Goal: Task Accomplishment & Management: Manage account settings

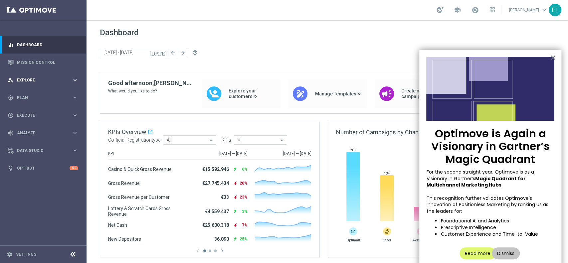
click at [32, 84] on div "person_search Explore keyboard_arrow_right" at bounding box center [43, 80] width 86 height 18
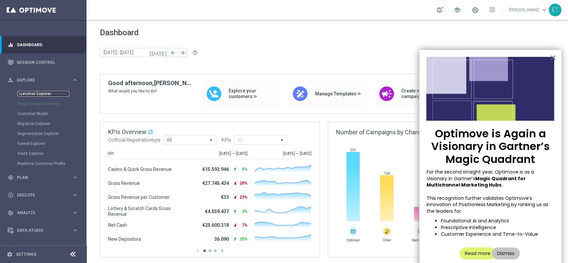
click at [32, 91] on link "Customer Explorer" at bounding box center [43, 93] width 52 height 5
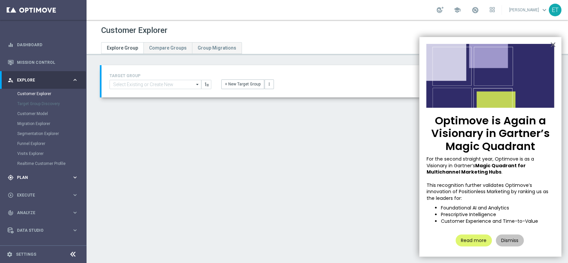
click at [39, 177] on span "Plan" at bounding box center [44, 178] width 55 height 4
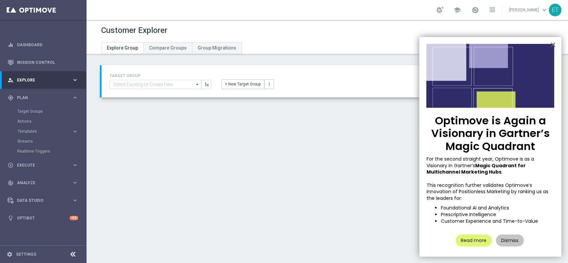
click at [32, 114] on div "Target Groups" at bounding box center [51, 112] width 69 height 10
click at [32, 111] on link "Target Groups" at bounding box center [43, 111] width 52 height 5
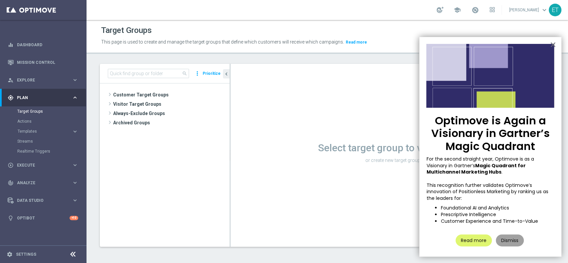
click at [514, 240] on button "Dismiss" at bounding box center [510, 241] width 28 height 12
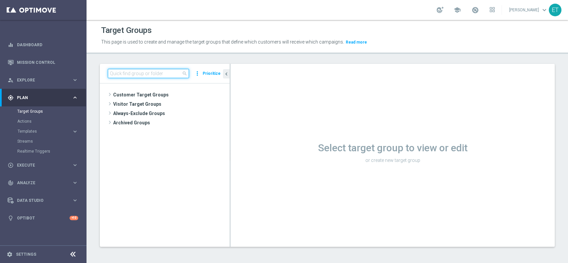
click at [167, 76] on input at bounding box center [148, 73] width 81 height 9
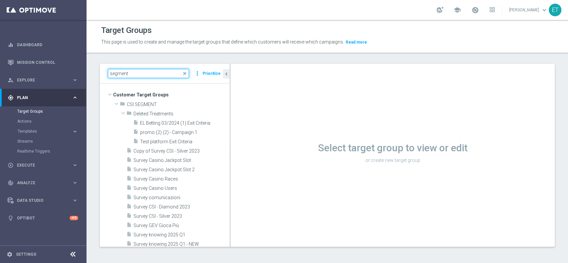
type input "segment"
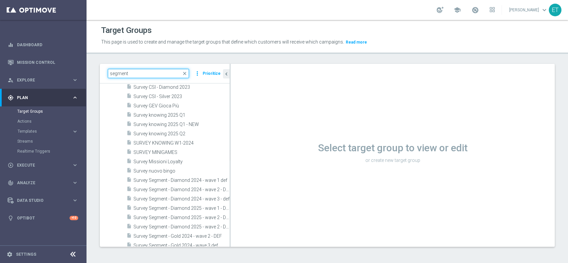
scroll to position [133, 0]
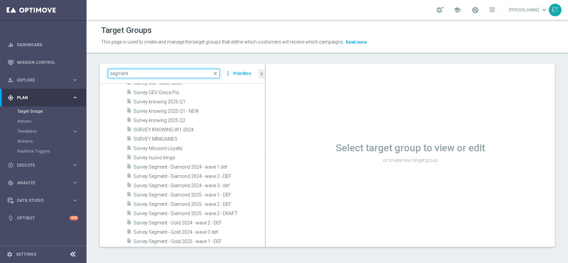
drag, startPoint x: 230, startPoint y: 183, endPoint x: 265, endPoint y: 190, distance: 36.0
click at [265, 190] on div at bounding box center [265, 155] width 1 height 183
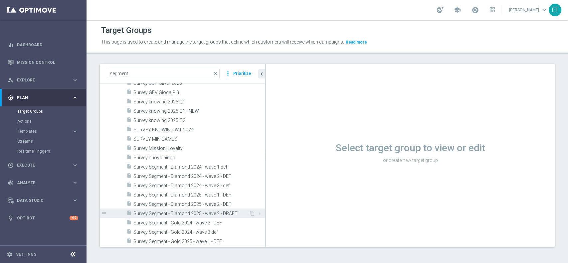
click at [186, 215] on span "Survey Segment - Diamond 2025 - wave 2 - DRAFT" at bounding box center [192, 214] width 116 height 6
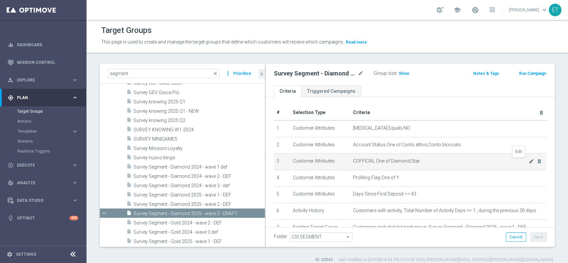
click at [529, 163] on icon "mode_edit" at bounding box center [531, 161] width 5 height 5
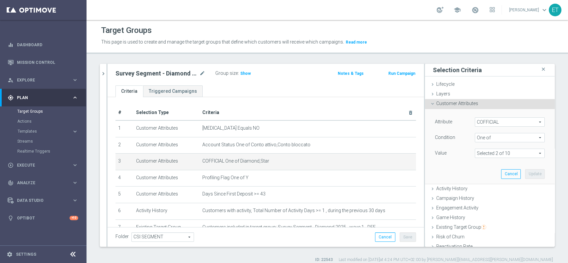
click at [524, 154] on span at bounding box center [509, 153] width 69 height 9
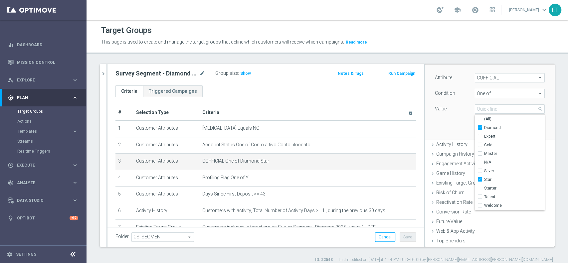
click at [286, 75] on div "Survey Segment - Diamond 2025 - wave 2 - DRAFT mode_edit Group size : Show" at bounding box center [214, 73] width 207 height 9
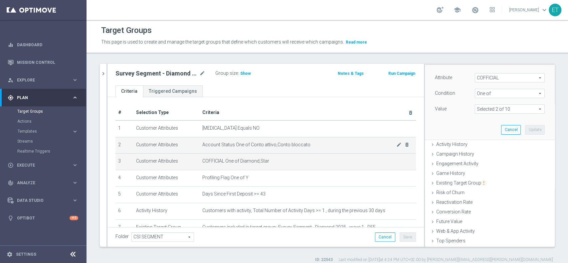
scroll to position [40, 0]
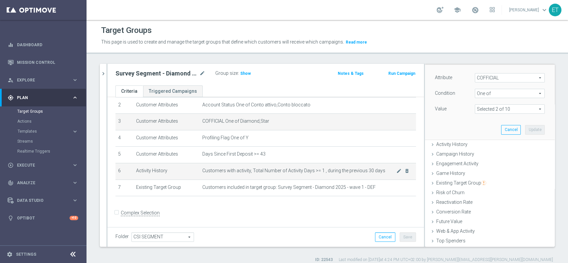
click at [231, 170] on span "Customers with activity, Total Number of Activity Days >= 1 , during the previo…" at bounding box center [299, 171] width 194 height 6
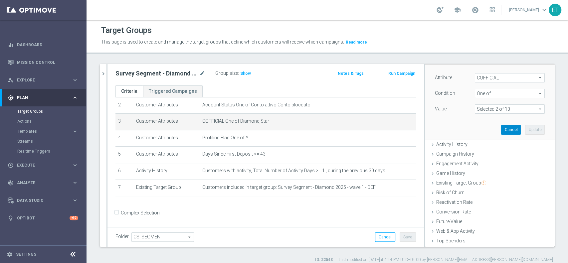
click at [501, 129] on button "Cancel" at bounding box center [511, 129] width 20 height 9
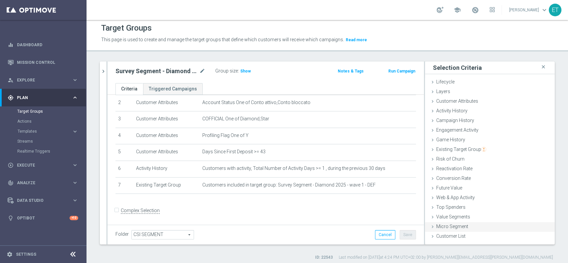
scroll to position [5, 0]
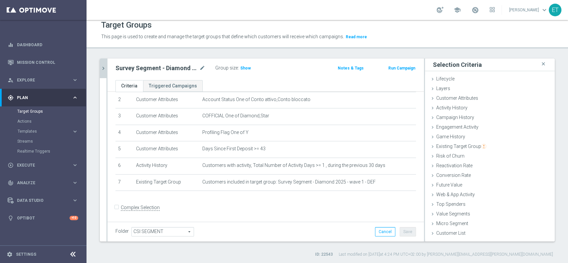
click at [103, 70] on icon "chevron_right" at bounding box center [103, 68] width 6 height 6
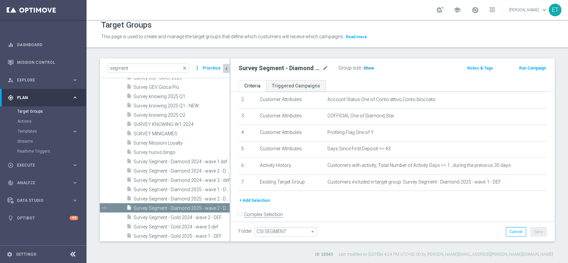
click at [367, 66] on span "Show" at bounding box center [369, 68] width 11 height 5
click at [324, 69] on icon "mode_edit" at bounding box center [326, 68] width 6 height 8
click at [321, 69] on input "Survey Segment - Diamond 2025 - wave 2 - DRAFT" at bounding box center [284, 68] width 90 height 9
click at [306, 69] on input "Survey Segment - Diamond 2025 - wave 2 - DRAFT" at bounding box center [284, 68] width 90 height 9
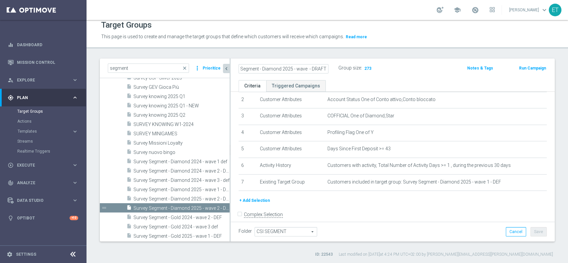
scroll to position [0, 14]
type input "Survey Segment - Diamond 2025 - wave 3 - DRAFT"
click at [412, 67] on div "Survey Segment - Diamond 2025 - wave 3 - DRAFT Group size : 273" at bounding box center [340, 69] width 212 height 11
click at [531, 230] on button "Save" at bounding box center [539, 231] width 16 height 9
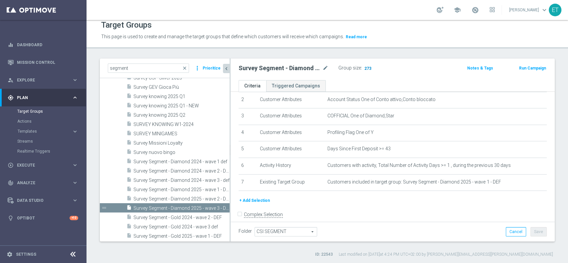
click at [365, 70] on span "273" at bounding box center [368, 69] width 8 height 6
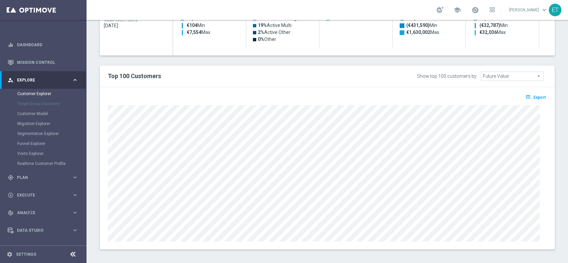
scroll to position [365, 0]
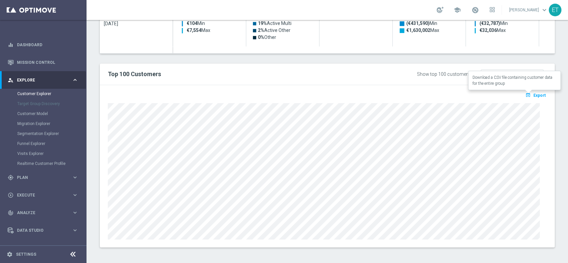
click at [533, 91] on button "open_in_browser Export" at bounding box center [536, 95] width 22 height 9
